Goal: Information Seeking & Learning: Find specific fact

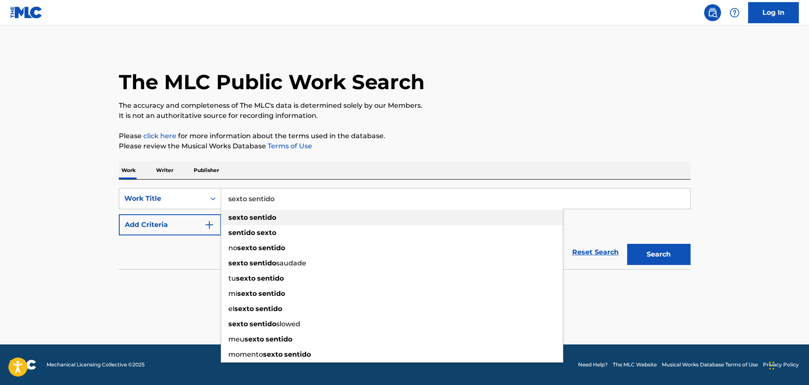
type input "sexto sentido"
click at [274, 220] on strong "sentido" at bounding box center [262, 218] width 27 height 8
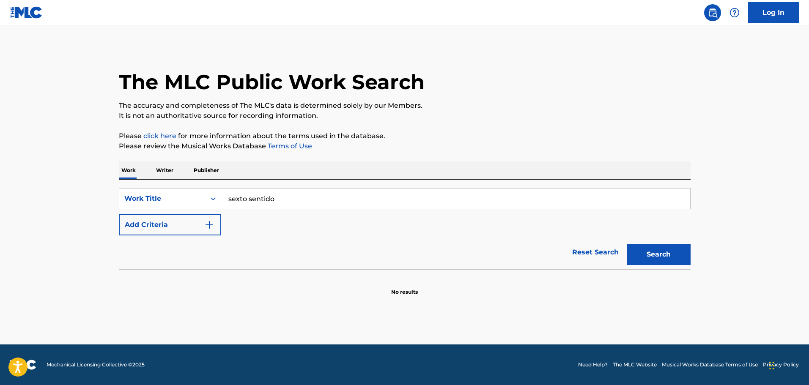
click at [287, 215] on div "SearchWithCriteriafb33d60c-fa7c-4919-8738-25062a6511d5 Work Title sexto sentido…" at bounding box center [405, 211] width 572 height 47
click at [187, 233] on button "Add Criteria" at bounding box center [170, 224] width 102 height 21
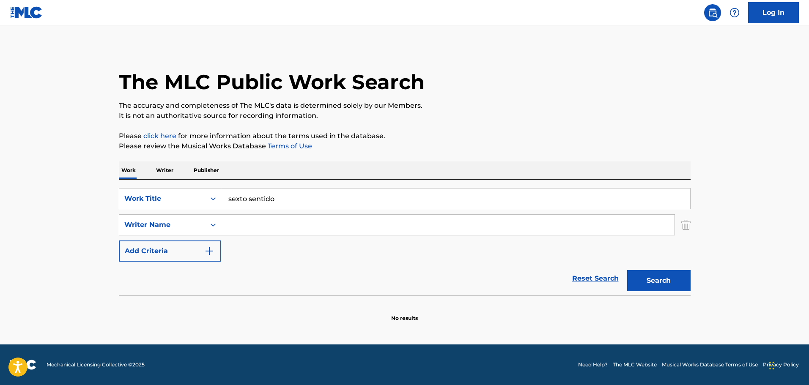
click at [260, 229] on input "Search Form" at bounding box center [447, 225] width 453 height 20
paste input "[PERSON_NAME]"
click at [262, 241] on strong "[PERSON_NAME]" at bounding box center [282, 244] width 60 height 8
type input "[PERSON_NAME]"
click at [658, 287] on button "Search" at bounding box center [658, 280] width 63 height 21
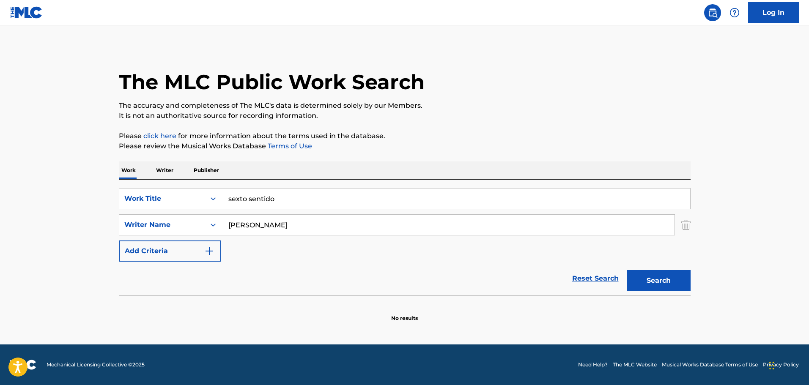
click at [314, 197] on input "sexto sentido" at bounding box center [455, 199] width 469 height 20
type input "se paso la traga"
click at [273, 257] on div "SearchWithCriteriafb33d60c-fa7c-4919-8738-25062a6511d5 Work Title se paso la tr…" at bounding box center [405, 225] width 572 height 74
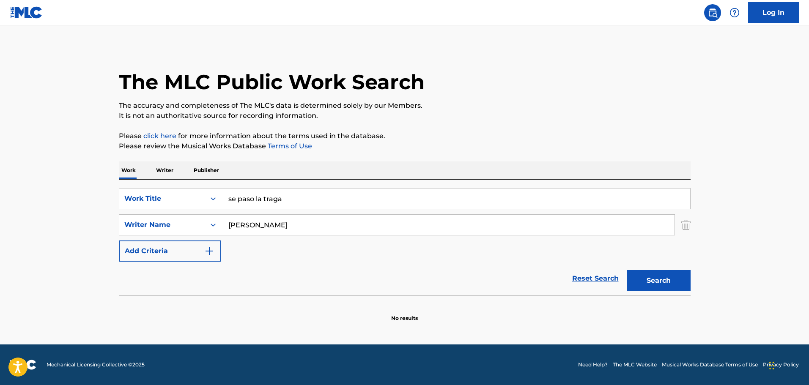
click at [278, 232] on input "[PERSON_NAME]" at bounding box center [447, 225] width 453 height 20
paste input "[PERSON_NAME]"
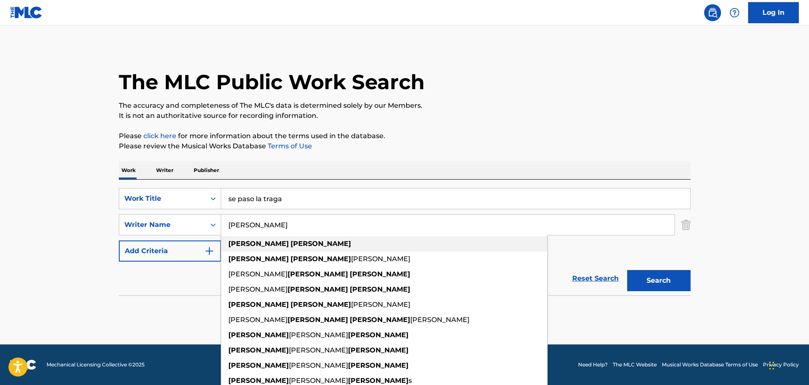
click at [318, 246] on div "[PERSON_NAME]" at bounding box center [384, 243] width 326 height 15
type input "[PERSON_NAME]"
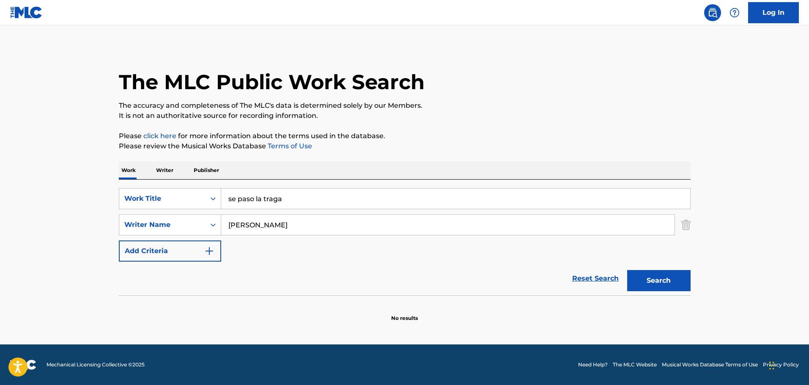
click at [677, 282] on button "Search" at bounding box center [658, 280] width 63 height 21
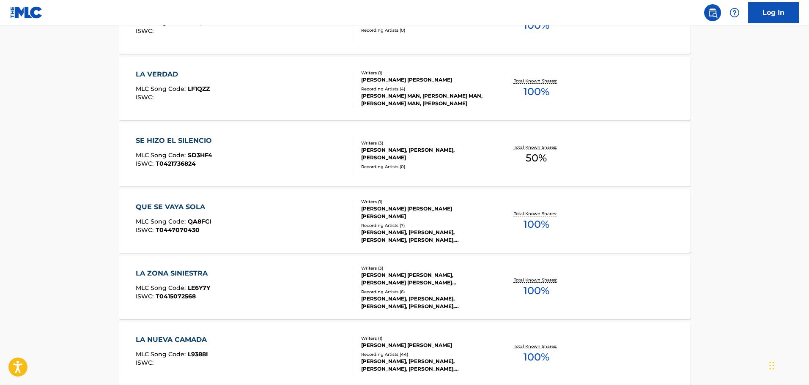
scroll to position [676, 0]
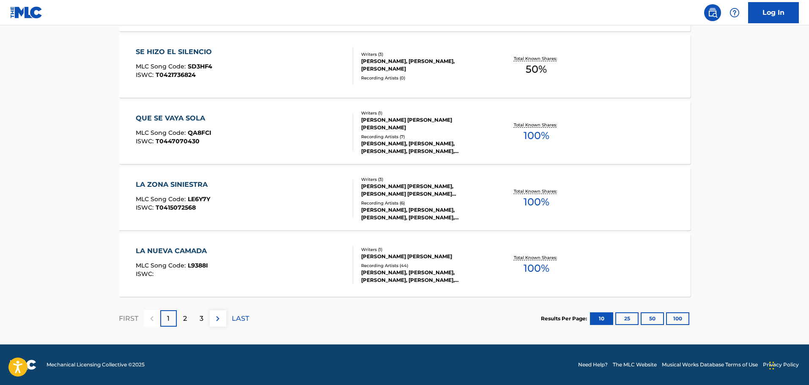
click at [194, 324] on div "3" at bounding box center [201, 318] width 16 height 16
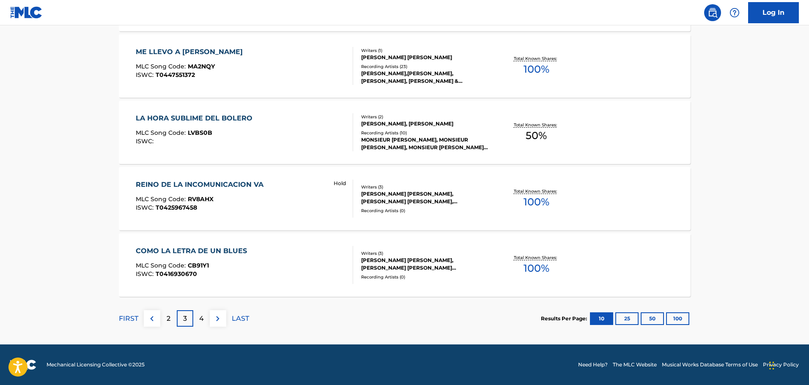
click at [167, 318] on p "2" at bounding box center [169, 319] width 4 height 10
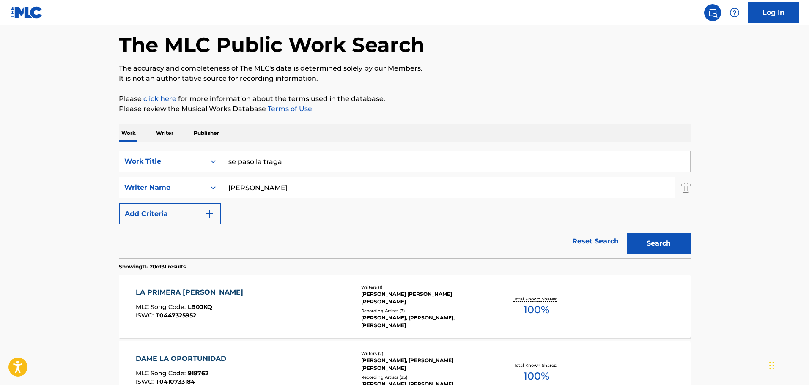
scroll to position [0, 0]
